Goal: Navigation & Orientation: Go to known website

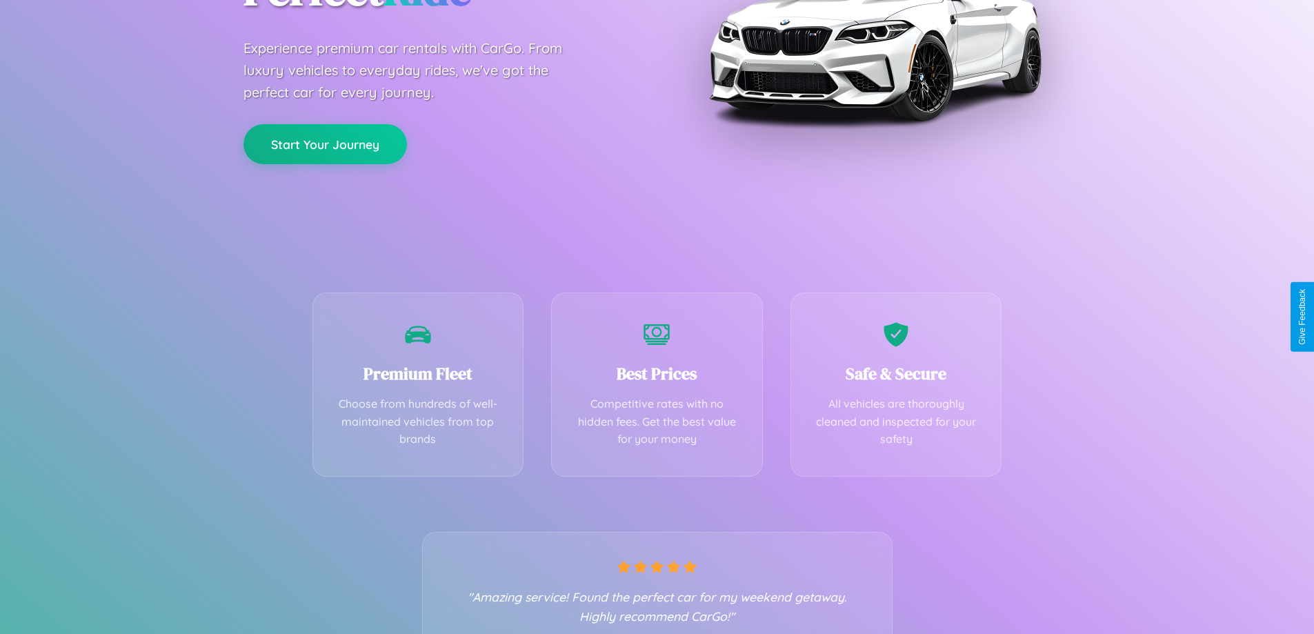
scroll to position [272, 0]
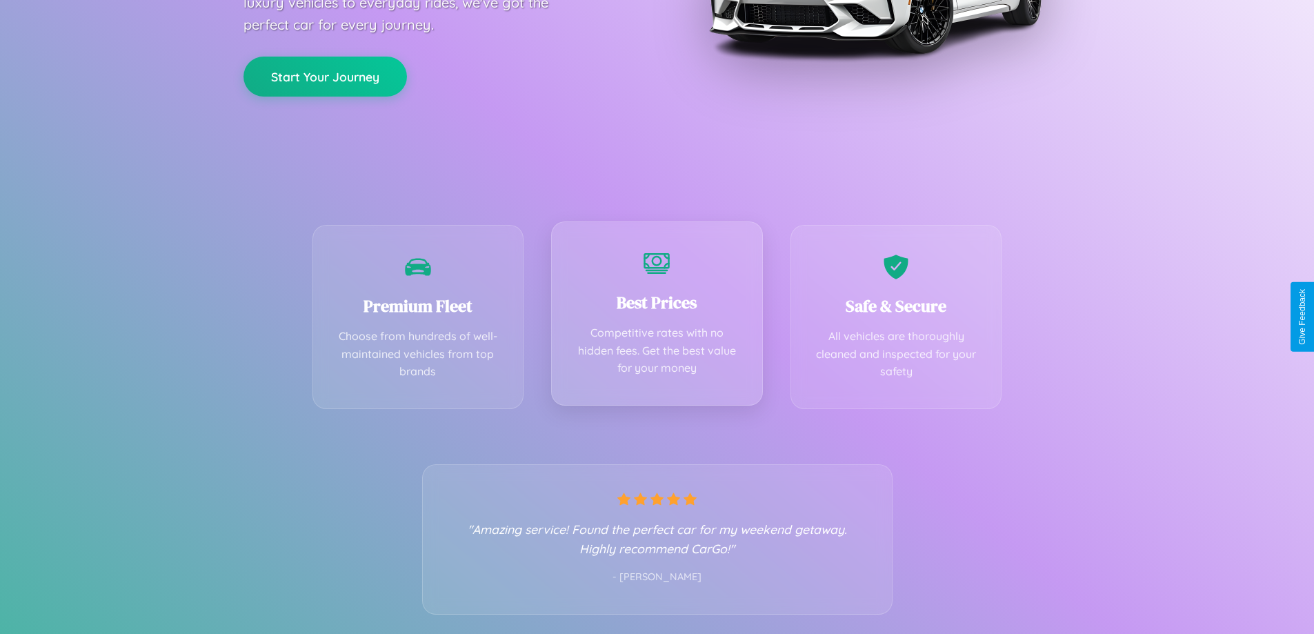
click at [657, 317] on div "Best Prices Competitive rates with no hidden fees. Get the best value for your …" at bounding box center [657, 313] width 212 height 184
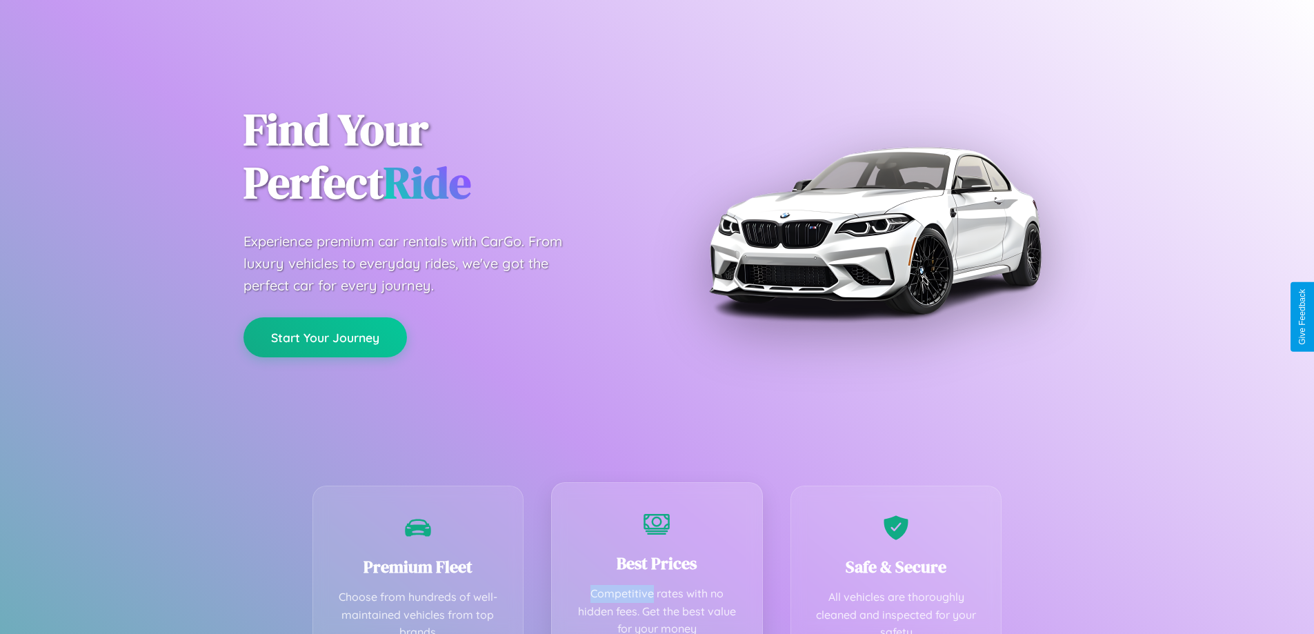
scroll to position [0, 0]
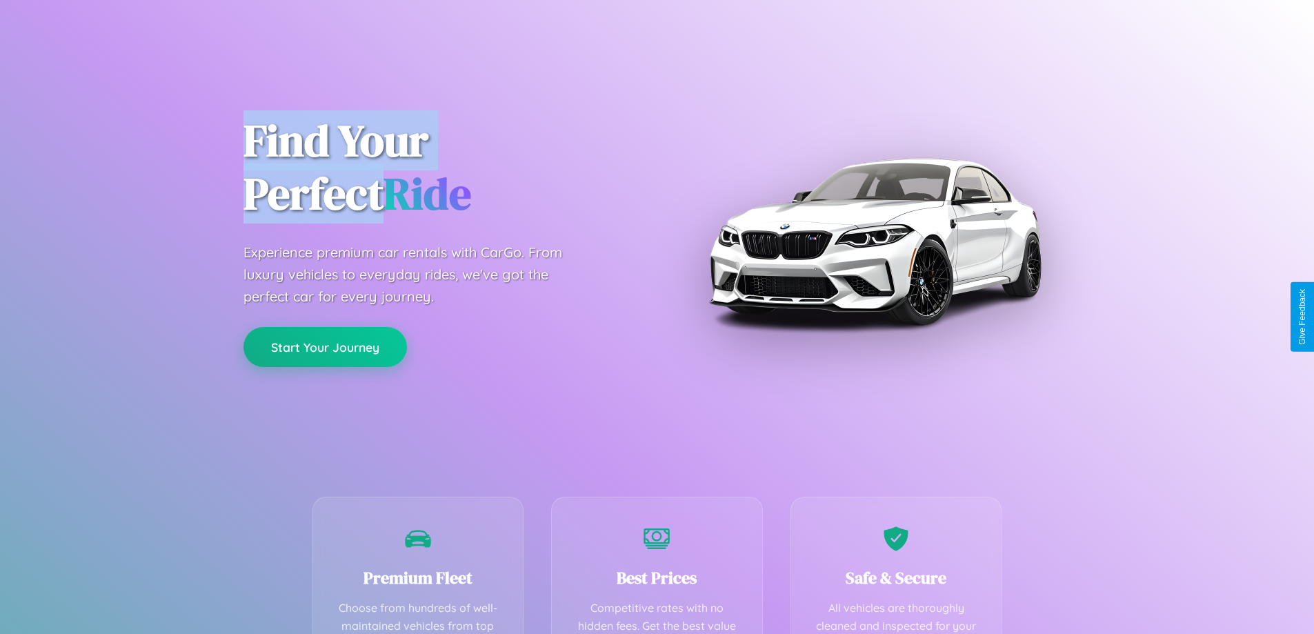
click at [325, 347] on button "Start Your Journey" at bounding box center [324, 347] width 163 height 40
click at [325, 346] on button "Start Your Journey" at bounding box center [324, 347] width 163 height 40
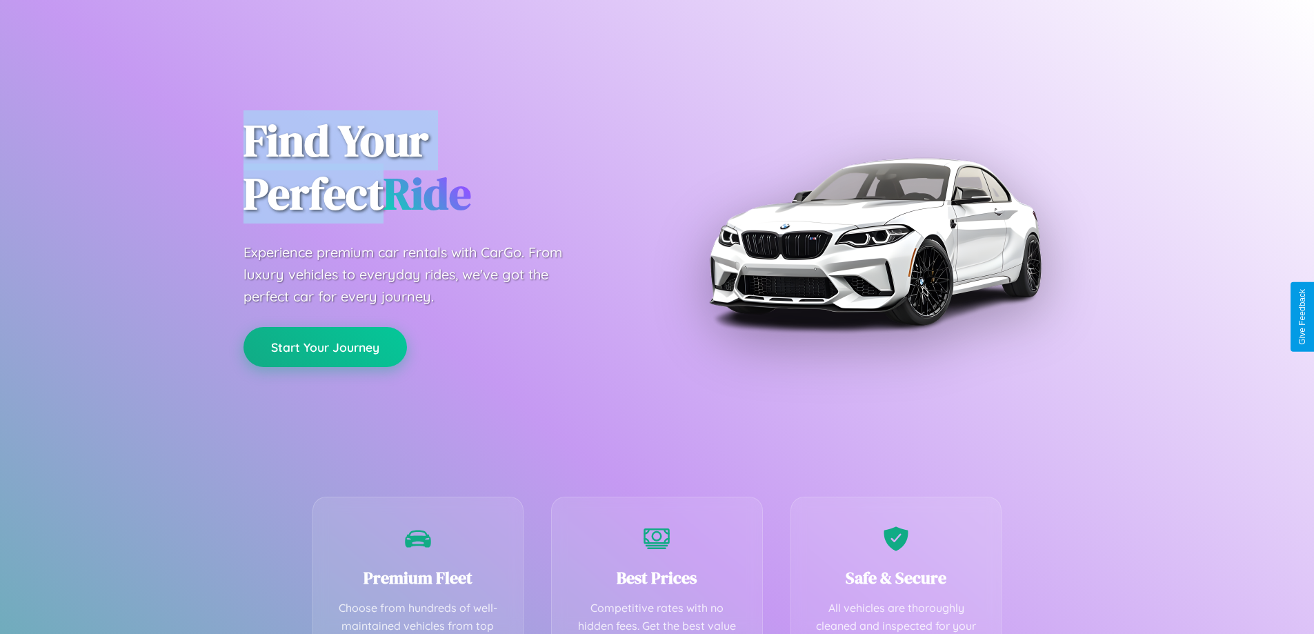
click at [325, 346] on button "Start Your Journey" at bounding box center [324, 347] width 163 height 40
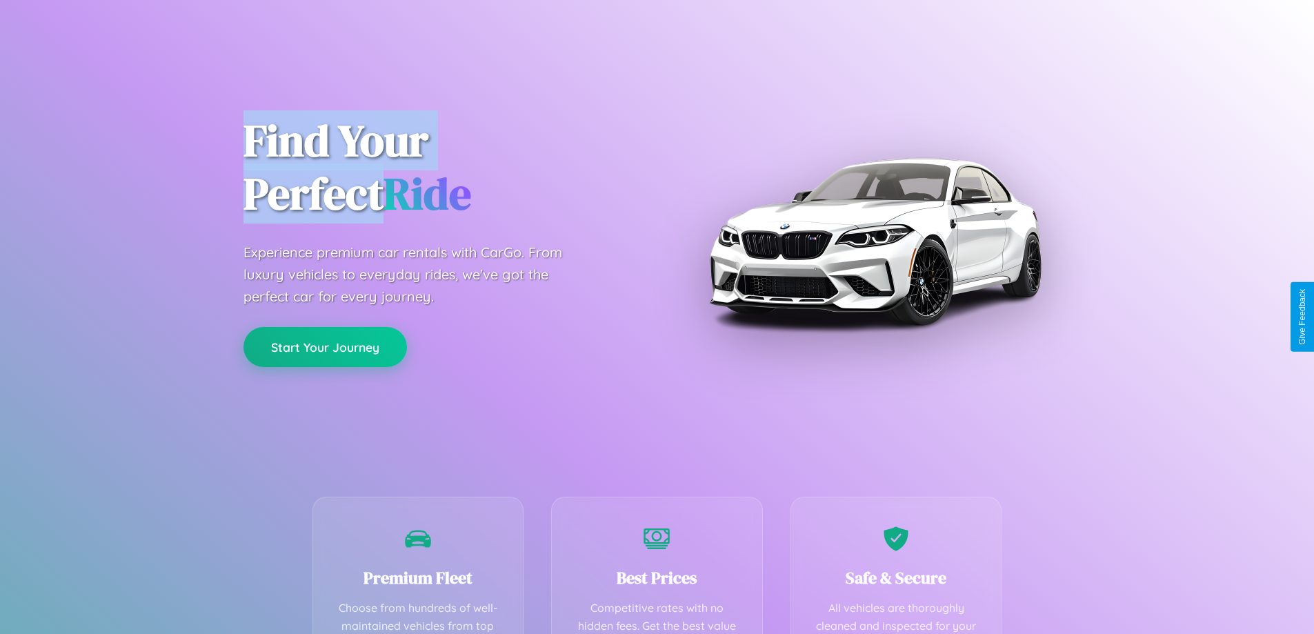
click at [325, 346] on button "Start Your Journey" at bounding box center [324, 347] width 163 height 40
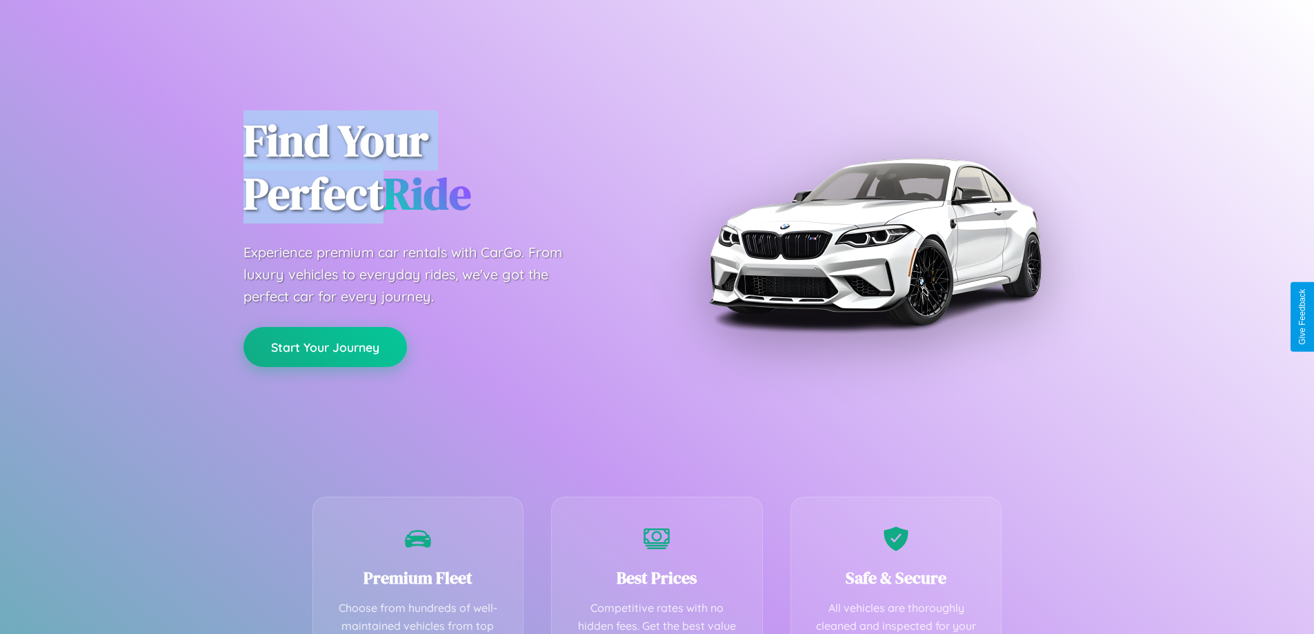
click at [325, 346] on button "Start Your Journey" at bounding box center [324, 347] width 163 height 40
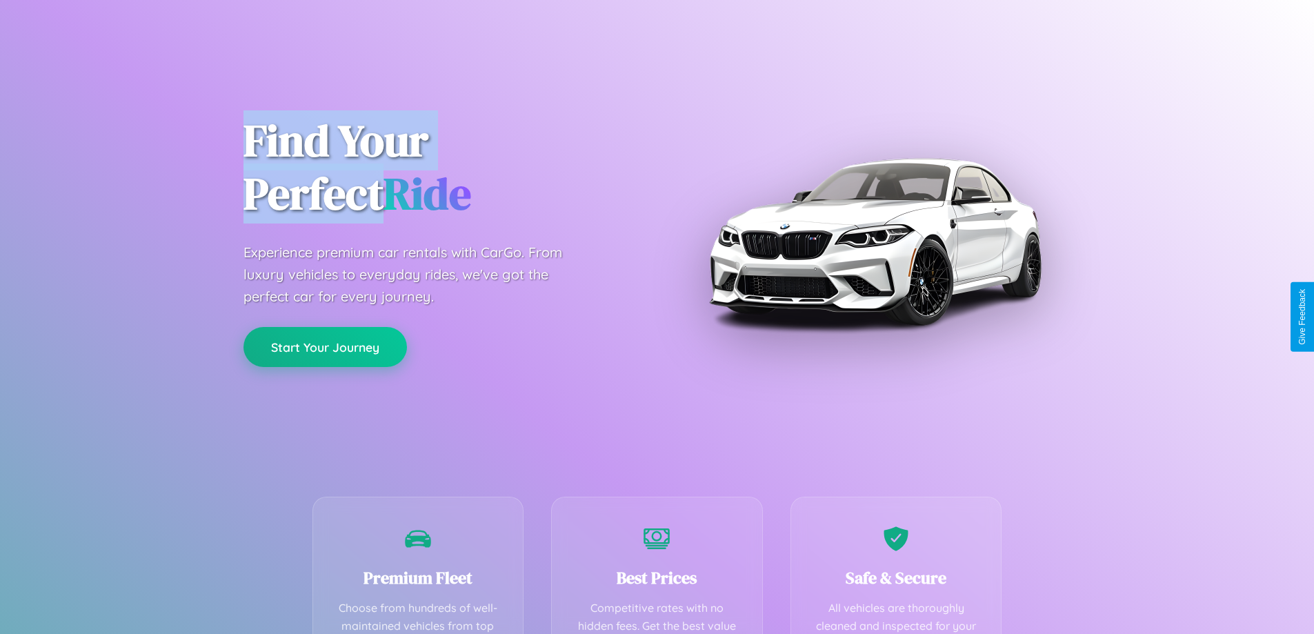
click at [325, 346] on button "Start Your Journey" at bounding box center [324, 347] width 163 height 40
